Goal: Submit feedback/report problem

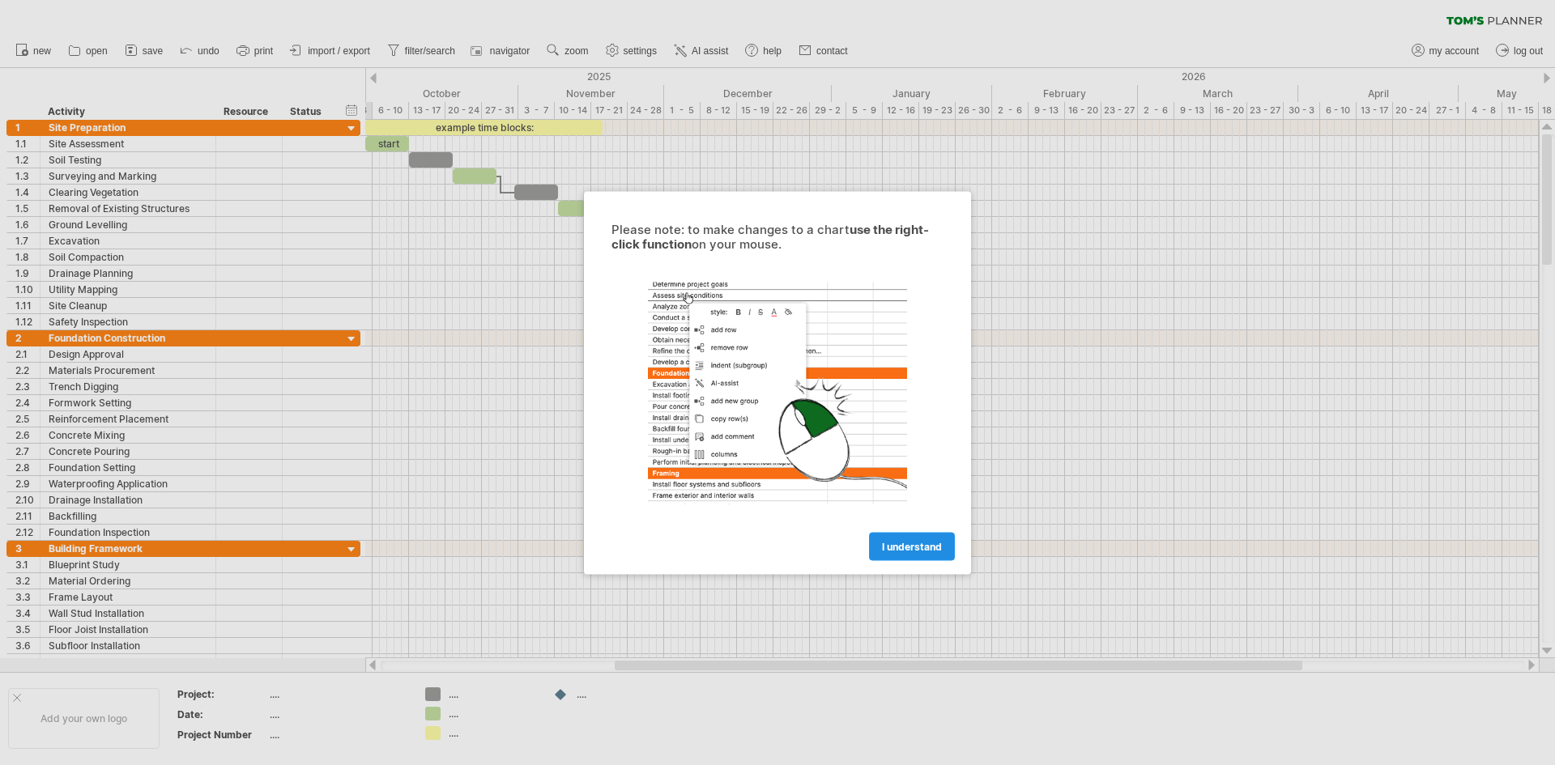
click at [901, 541] on span "I understand" at bounding box center [912, 546] width 60 height 12
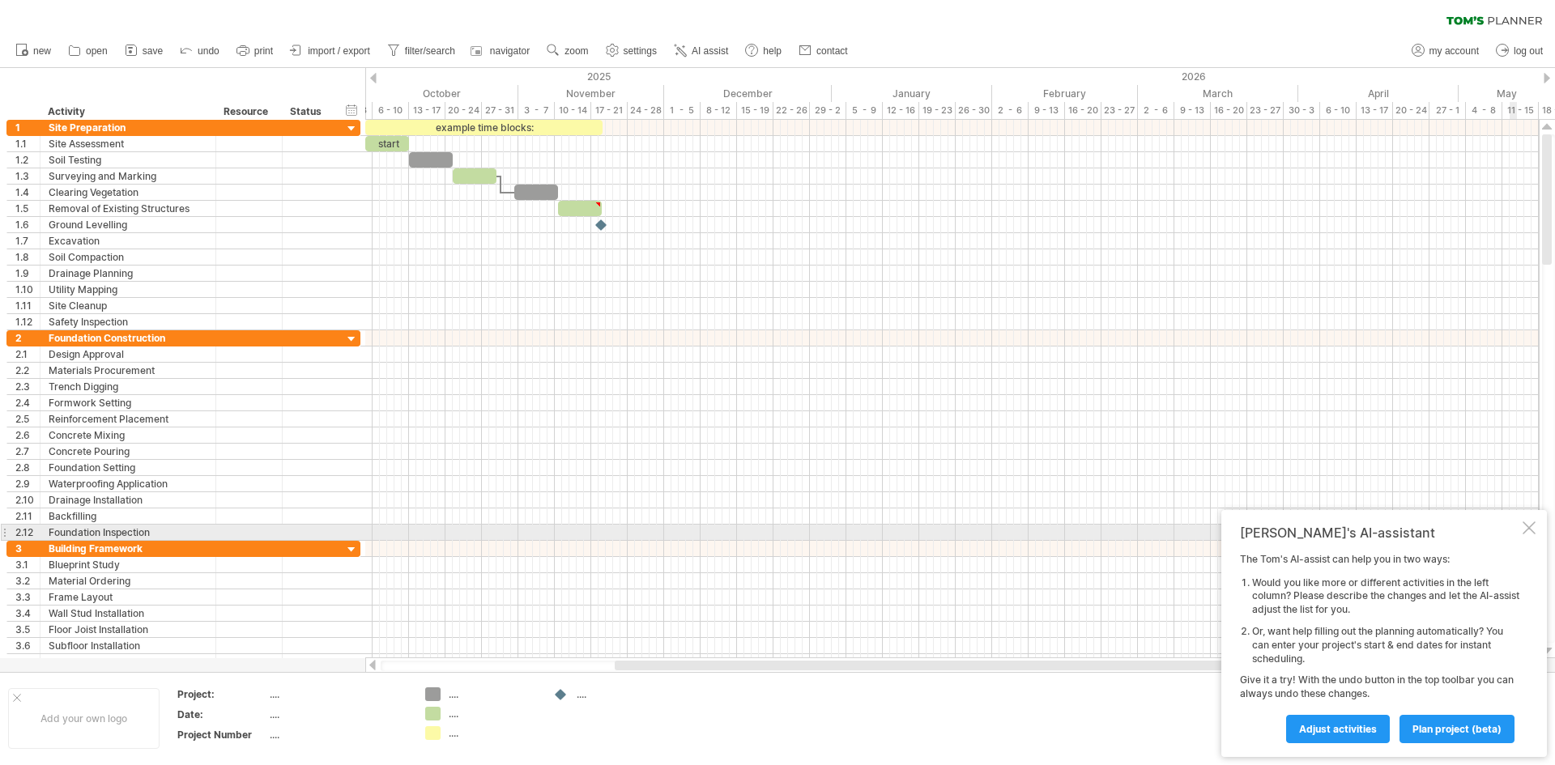
click at [1534, 533] on div at bounding box center [1529, 528] width 13 height 13
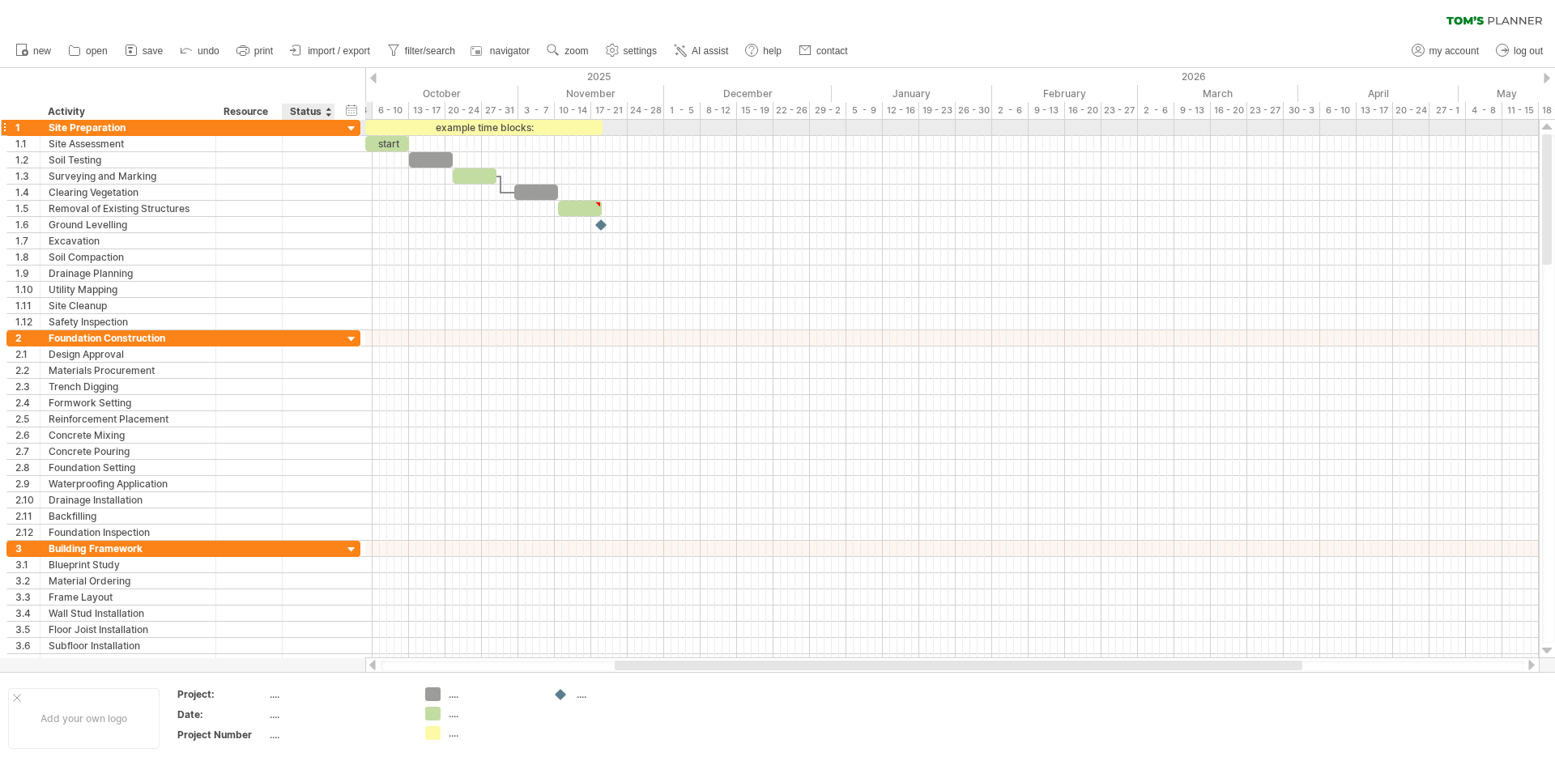
click at [350, 128] on div at bounding box center [351, 129] width 15 height 15
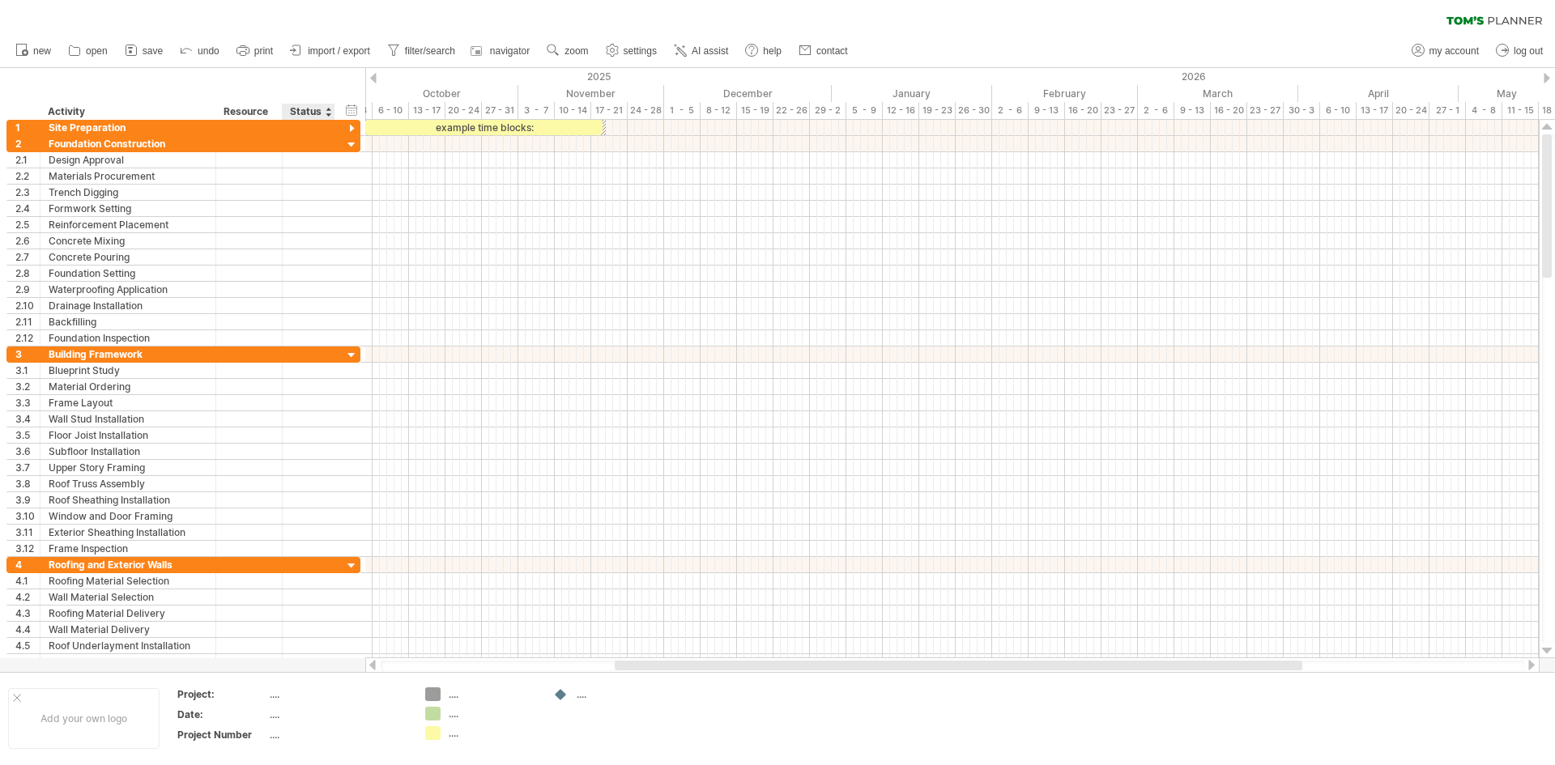
click at [331, 79] on div "hide start/end/duration show start/end/duration ******** Activity ******** Reso…" at bounding box center [182, 94] width 365 height 52
click at [351, 143] on div at bounding box center [351, 145] width 15 height 15
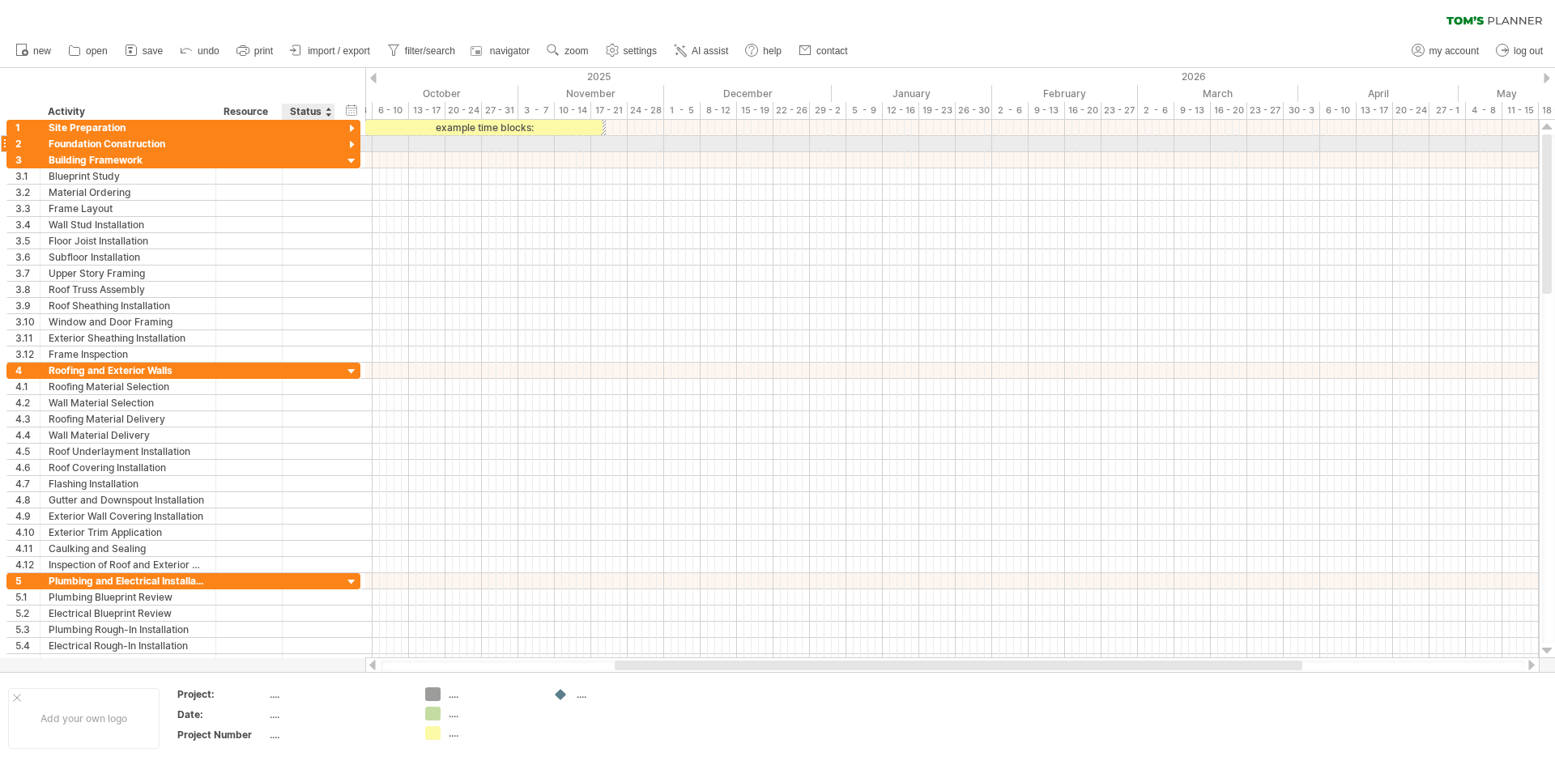
click at [355, 143] on div at bounding box center [351, 145] width 15 height 15
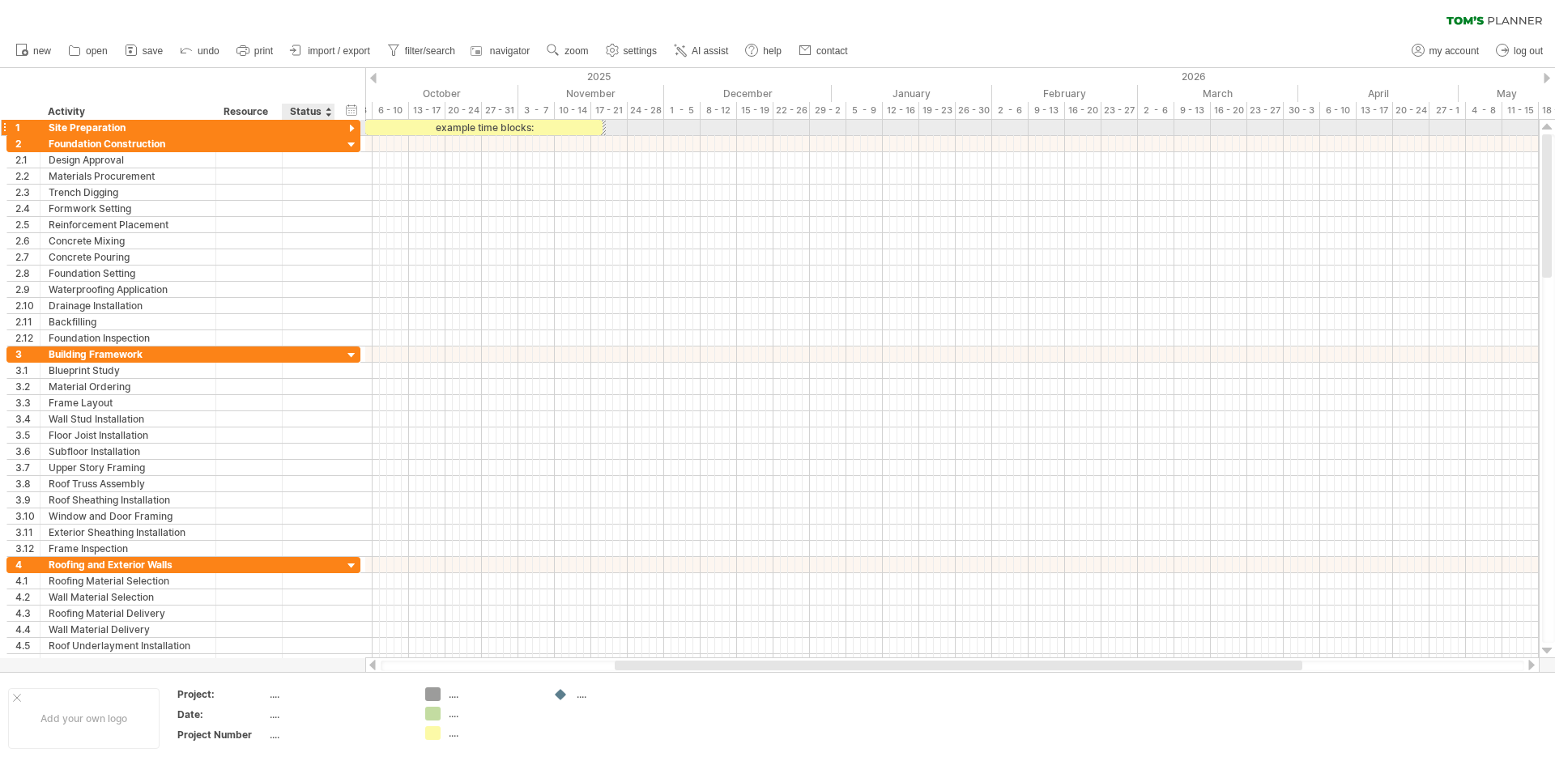
click at [350, 127] on div at bounding box center [351, 129] width 15 height 15
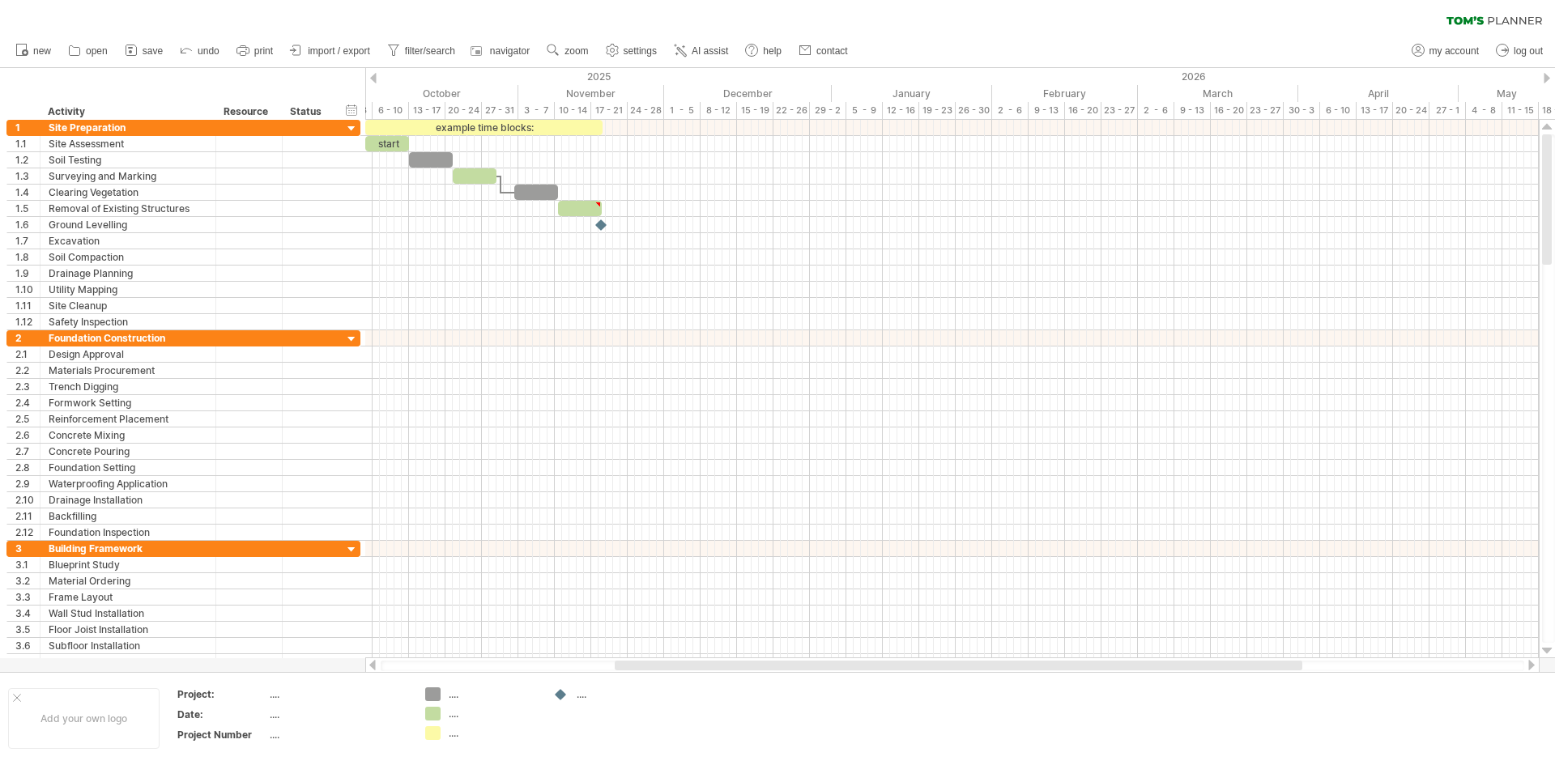
click at [59, 16] on div "clear filter reapply filter" at bounding box center [777, 17] width 1555 height 34
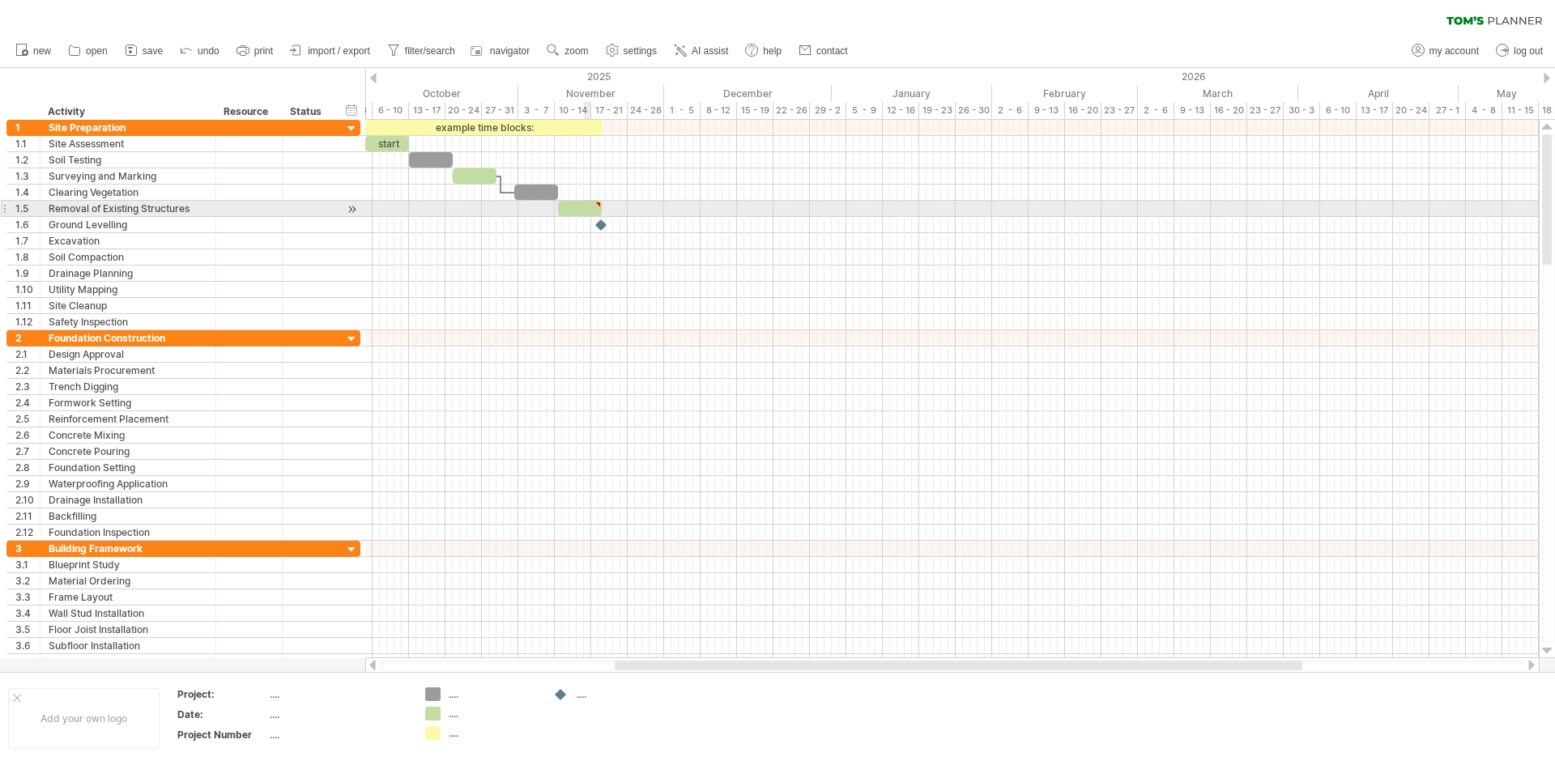
type textarea "**********"
click at [589, 208] on div at bounding box center [580, 208] width 44 height 15
drag, startPoint x: 578, startPoint y: 206, endPoint x: 533, endPoint y: 211, distance: 44.8
click at [533, 211] on div at bounding box center [533, 208] width 44 height 15
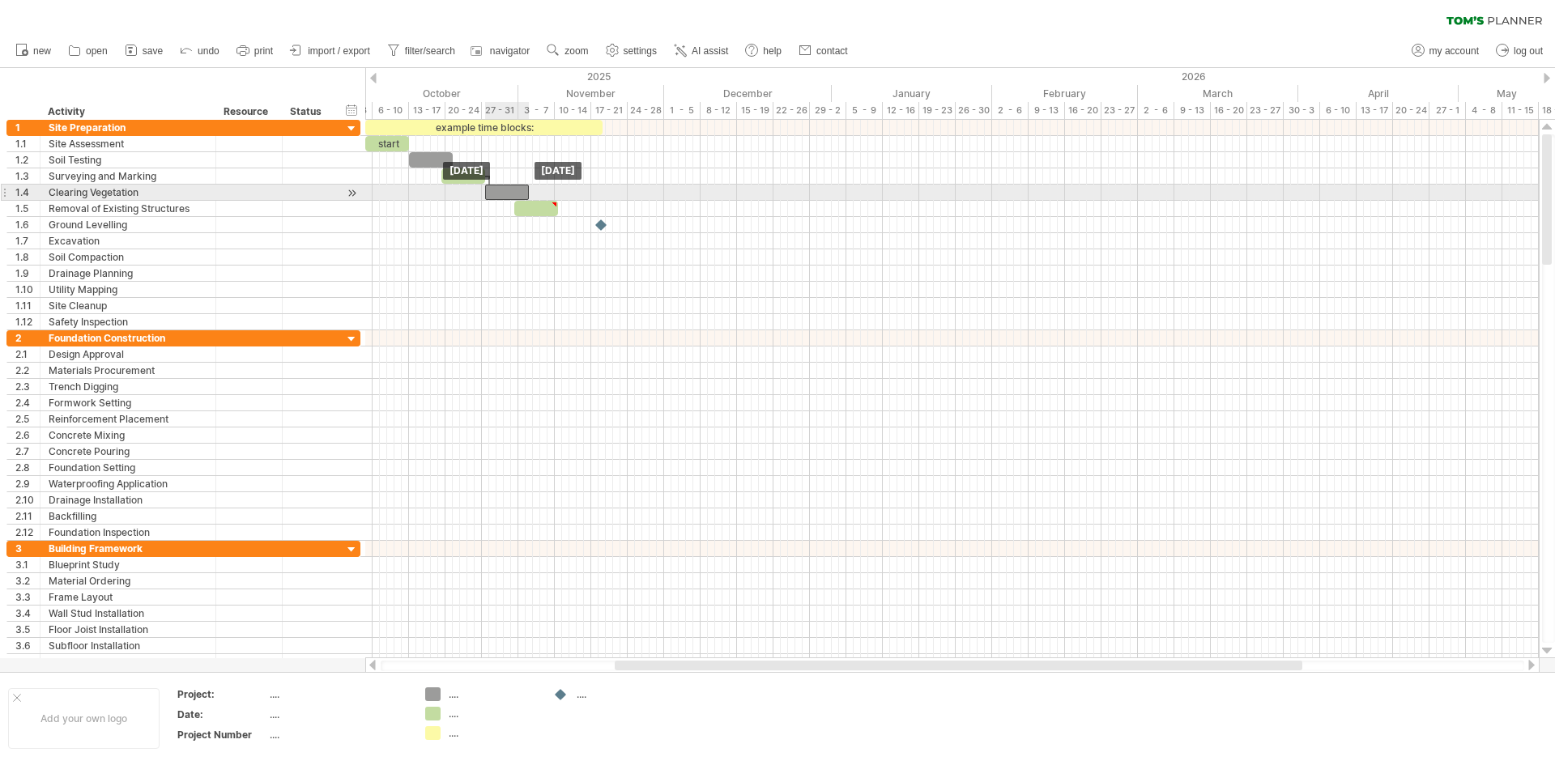
drag, startPoint x: 535, startPoint y: 190, endPoint x: 507, endPoint y: 190, distance: 28.4
click at [507, 190] on div at bounding box center [507, 192] width 44 height 15
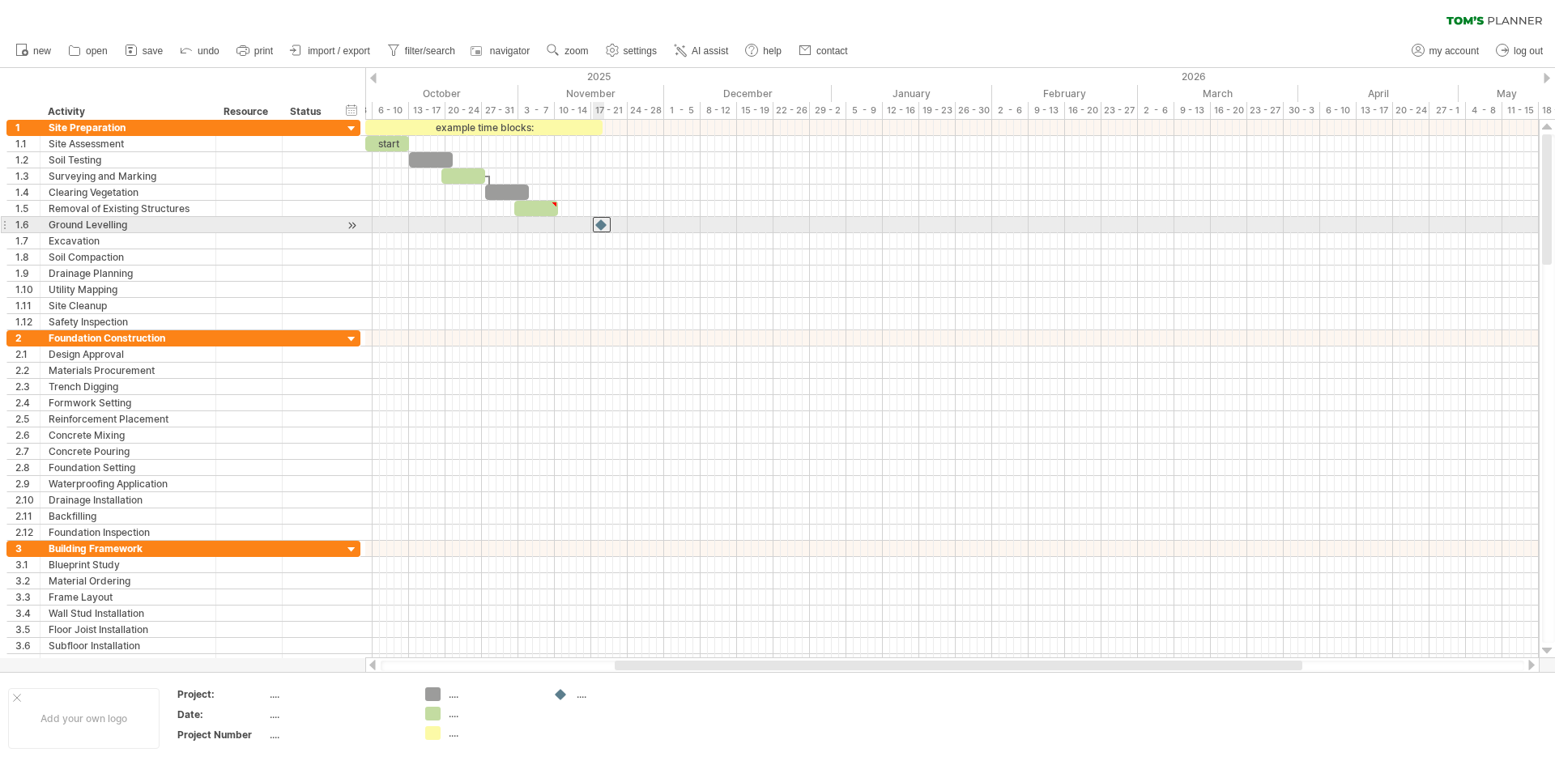
click at [599, 224] on div at bounding box center [602, 224] width 18 height 15
drag, startPoint x: 603, startPoint y: 224, endPoint x: 654, endPoint y: 226, distance: 51.9
click at [654, 226] on div at bounding box center [653, 224] width 18 height 15
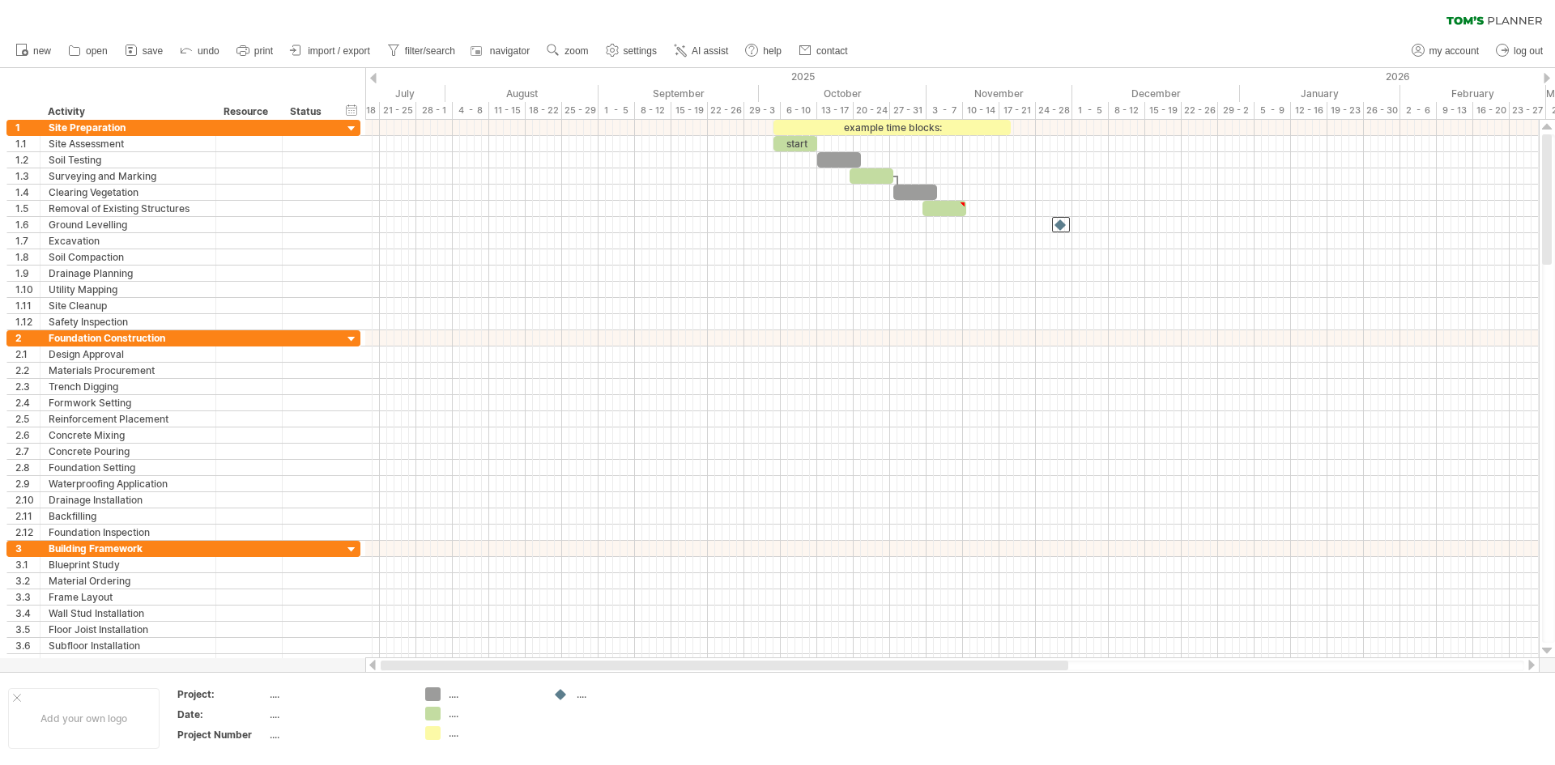
drag, startPoint x: 893, startPoint y: 667, endPoint x: 446, endPoint y: 660, distance: 446.4
click at [449, 664] on div at bounding box center [725, 666] width 688 height 10
click at [388, 665] on div at bounding box center [953, 666] width 1144 height 11
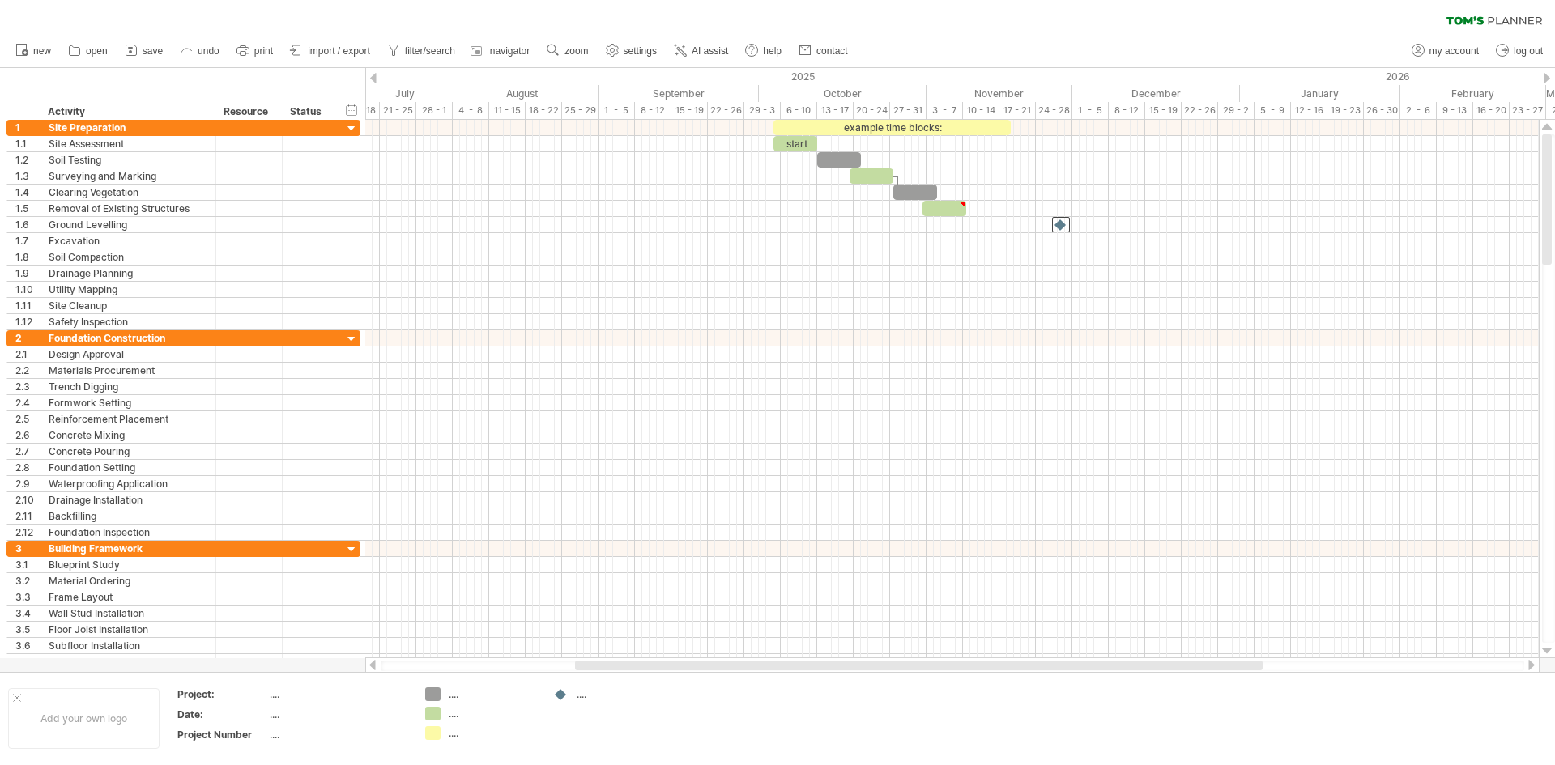
drag, startPoint x: 388, startPoint y: 665, endPoint x: 638, endPoint y: 688, distance: 251.3
click at [392, 664] on div at bounding box center [953, 666] width 1144 height 11
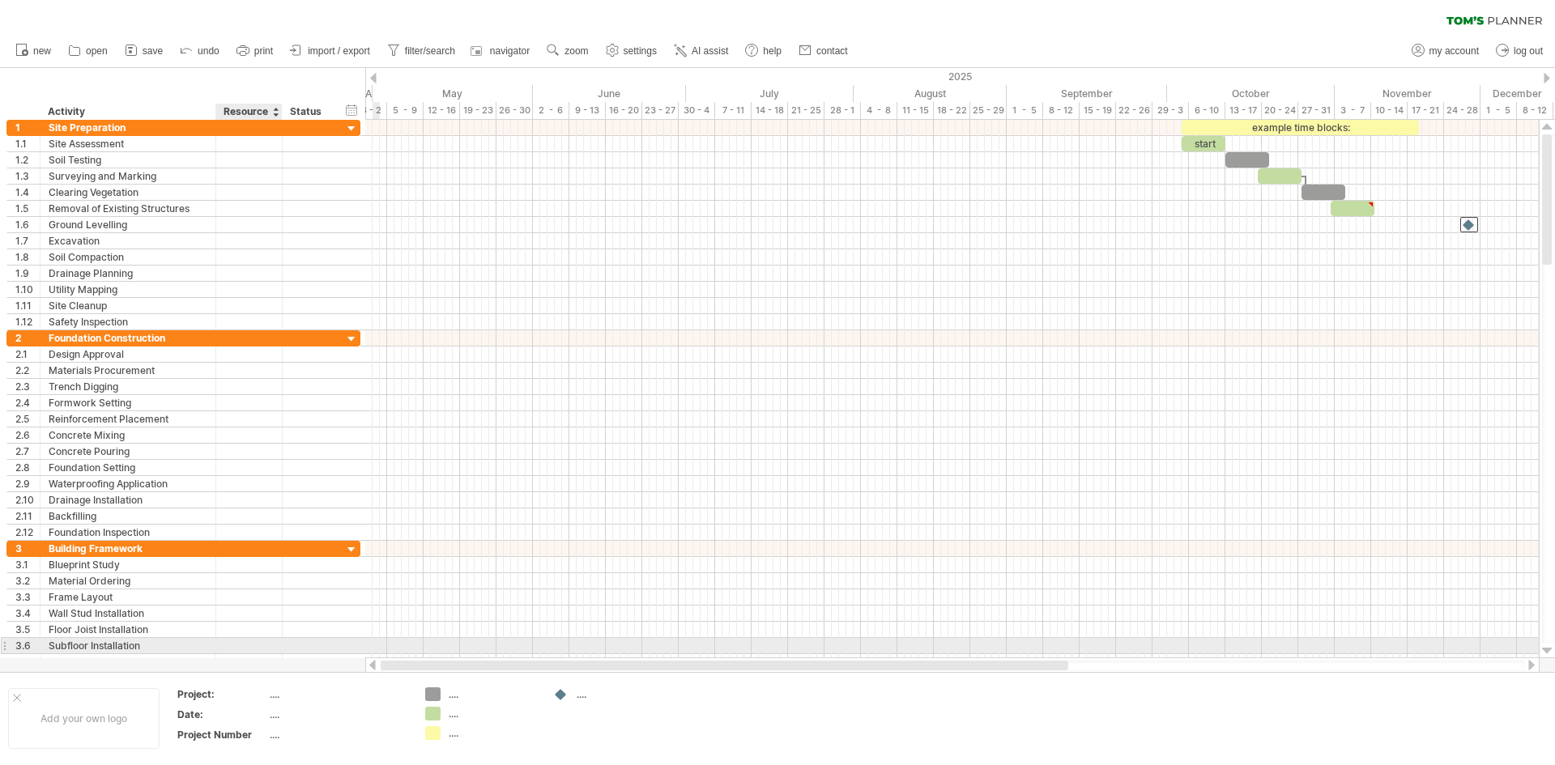
drag, startPoint x: 637, startPoint y: 666, endPoint x: 274, endPoint y: 644, distance: 364.4
click at [280, 649] on div "Trying to reach [DOMAIN_NAME] Connected again... 0% clear filter new 1" at bounding box center [777, 382] width 1555 height 765
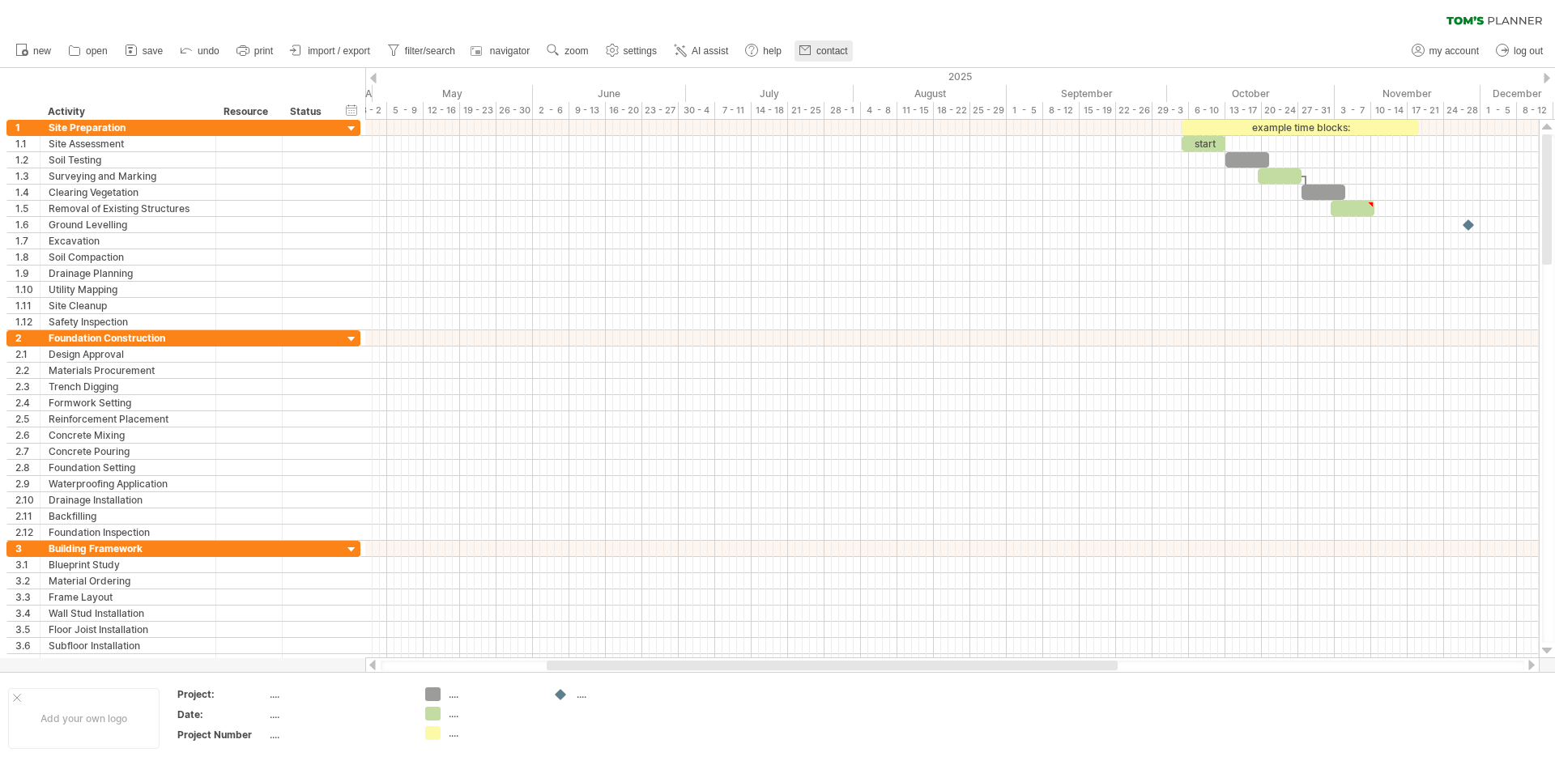
click at [834, 49] on span "contact" at bounding box center [832, 50] width 32 height 11
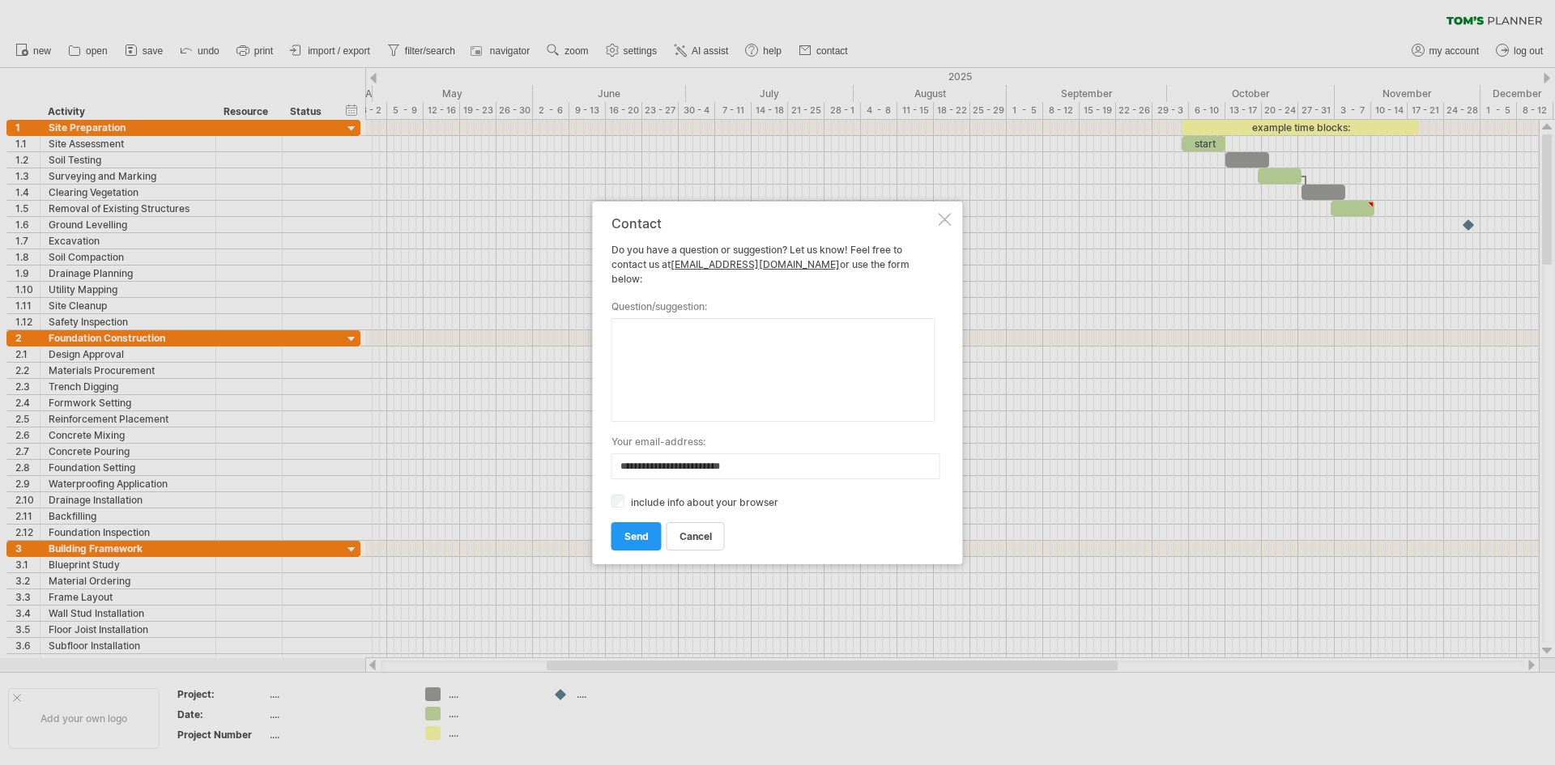
click at [950, 224] on div at bounding box center [945, 219] width 13 height 13
